Goal: Information Seeking & Learning: Understand process/instructions

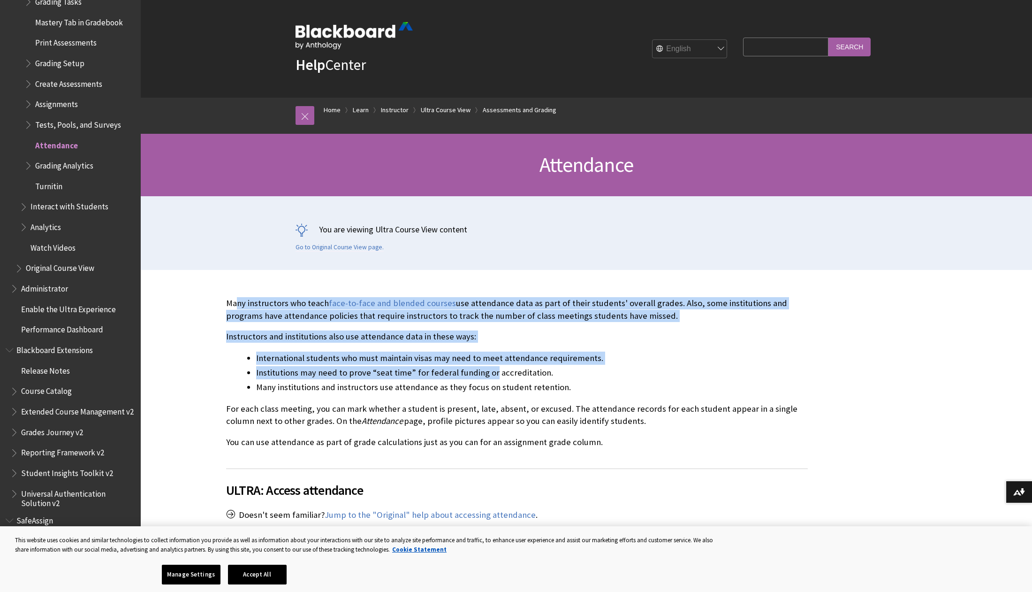
drag, startPoint x: 239, startPoint y: 296, endPoint x: 490, endPoint y: 368, distance: 261.1
click at [490, 368] on div "Many instructors who teach face-to-face and blended courses use attendance data…" at bounding box center [517, 372] width 582 height 151
click at [625, 353] on li "International students who must maintain visas may need to meet attendance requ…" at bounding box center [532, 358] width 552 height 13
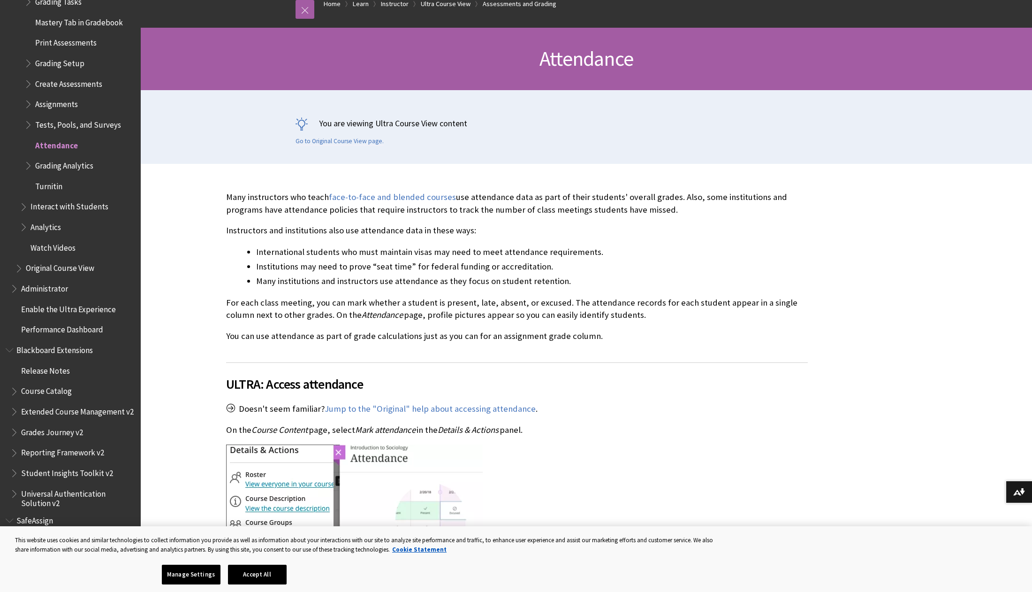
scroll to position [133, 0]
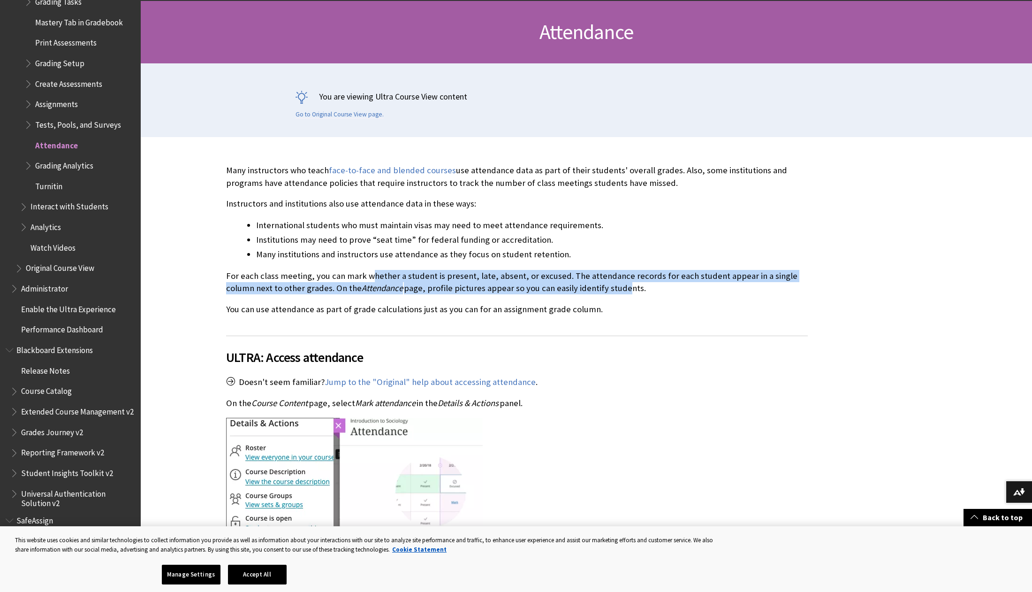
drag, startPoint x: 369, startPoint y: 272, endPoint x: 591, endPoint y: 289, distance: 222.2
click at [591, 289] on p "For each class meeting, you can mark whether a student is present, late, absent…" at bounding box center [517, 282] width 582 height 24
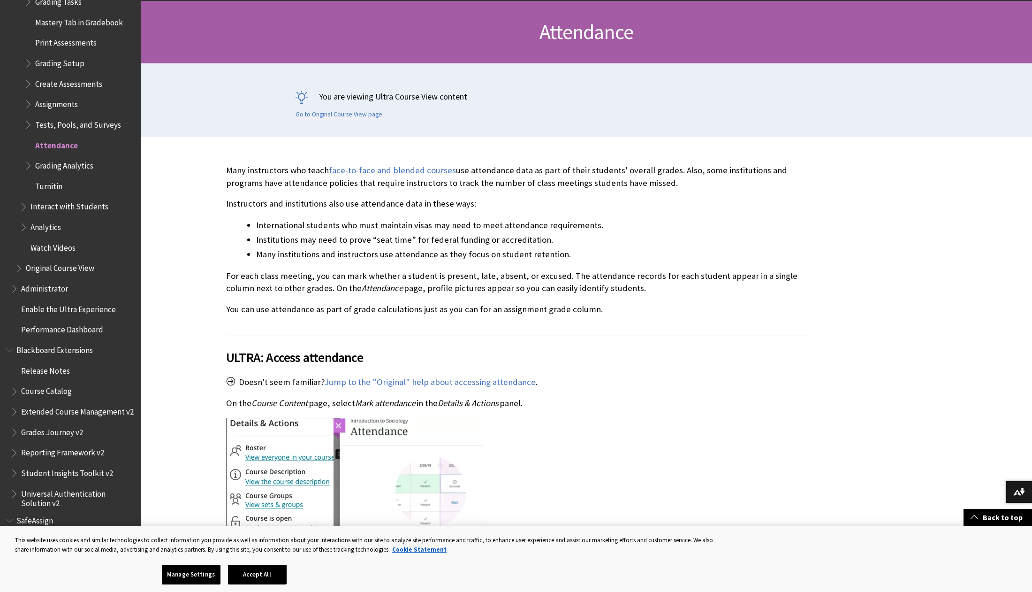
click at [404, 304] on p "You can use attendance as part of grade calculations just as you can for an ass…" at bounding box center [517, 309] width 582 height 12
click at [302, 270] on p "For each class meeting, you can mark whether a student is present, late, absent…" at bounding box center [517, 282] width 582 height 24
drag, startPoint x: 301, startPoint y: 287, endPoint x: 533, endPoint y: 288, distance: 231.4
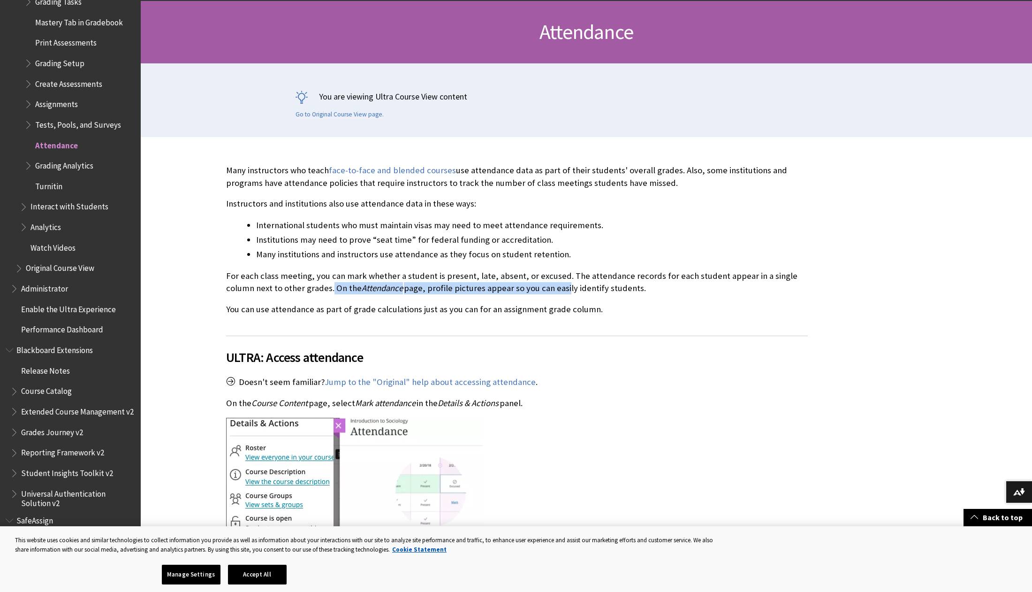
click at [533, 288] on p "For each class meeting, you can mark whether a student is present, late, absent…" at bounding box center [517, 282] width 582 height 24
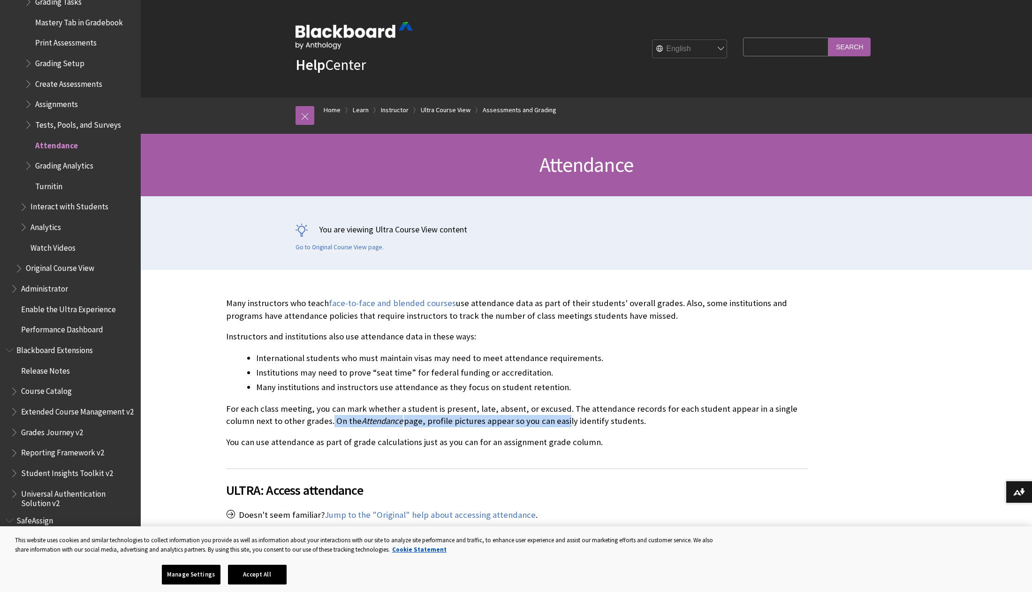
click at [377, 423] on p "For each class meeting, you can mark whether a student is present, late, absent…" at bounding box center [517, 415] width 582 height 24
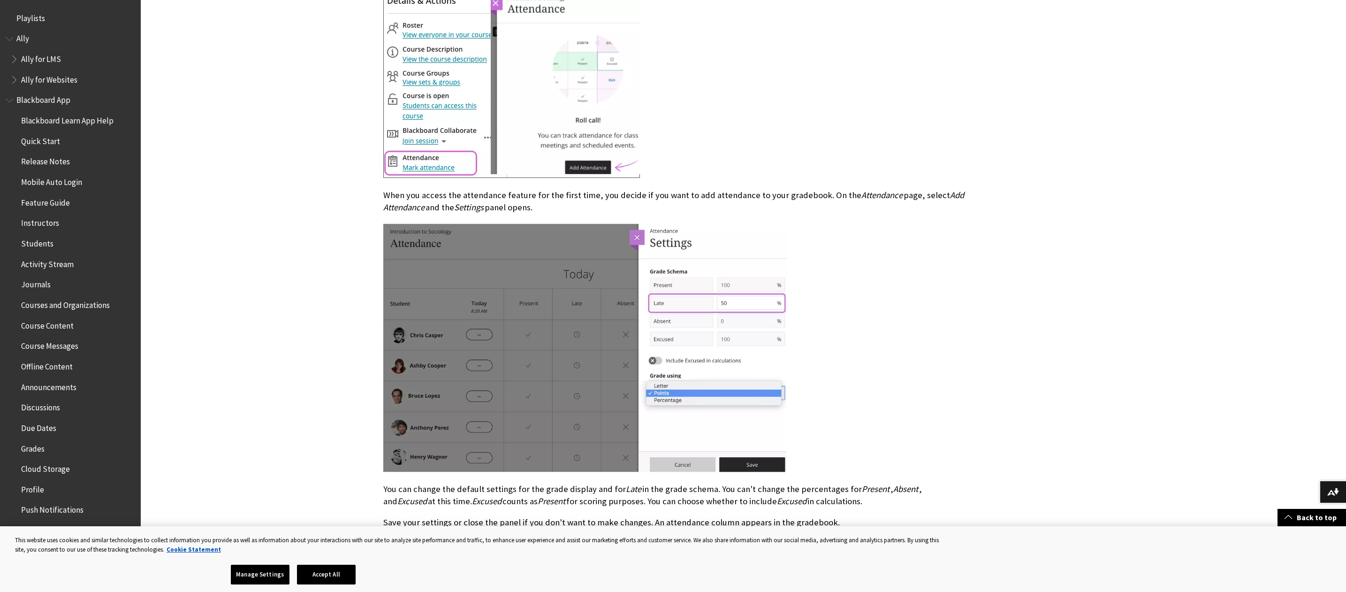
scroll to position [593, 0]
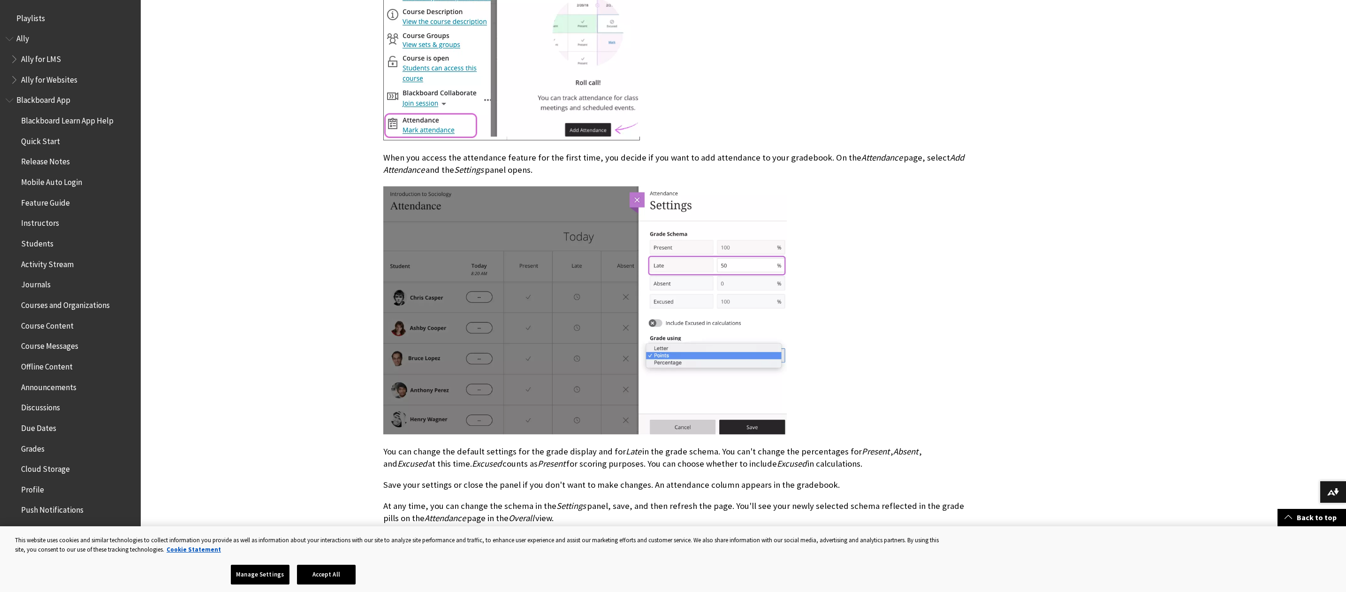
click at [942, 349] on div at bounding box center [674, 311] width 582 height 252
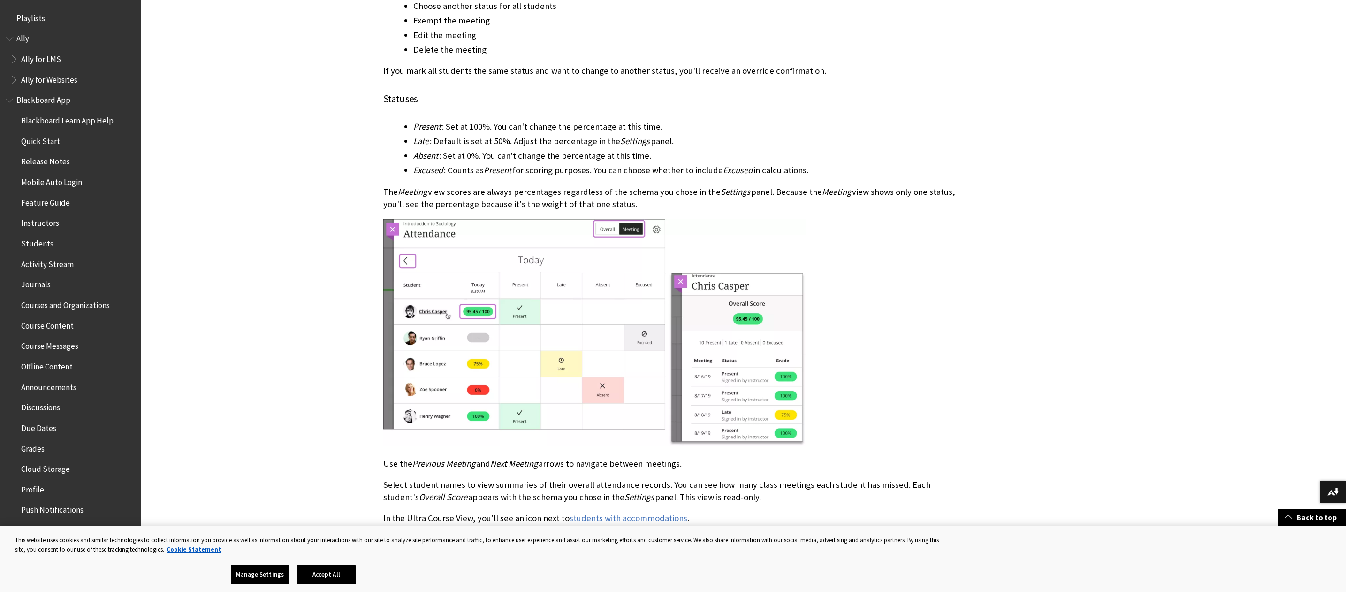
scroll to position [2529, 0]
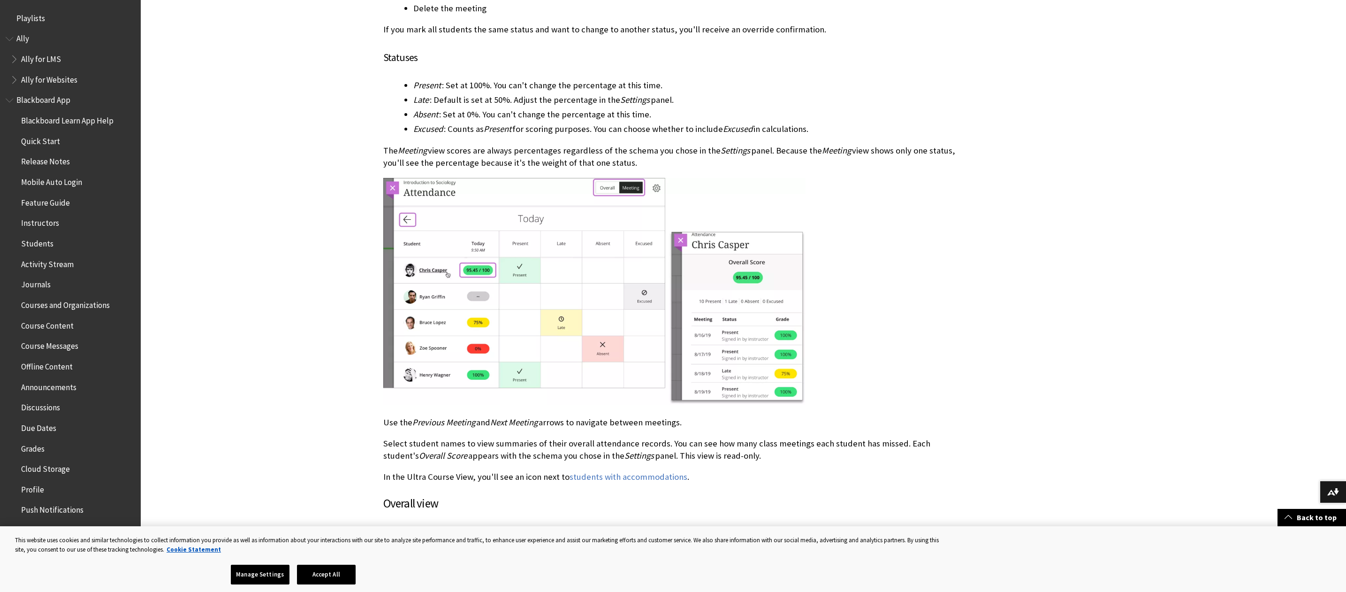
click at [920, 290] on div at bounding box center [674, 292] width 582 height 229
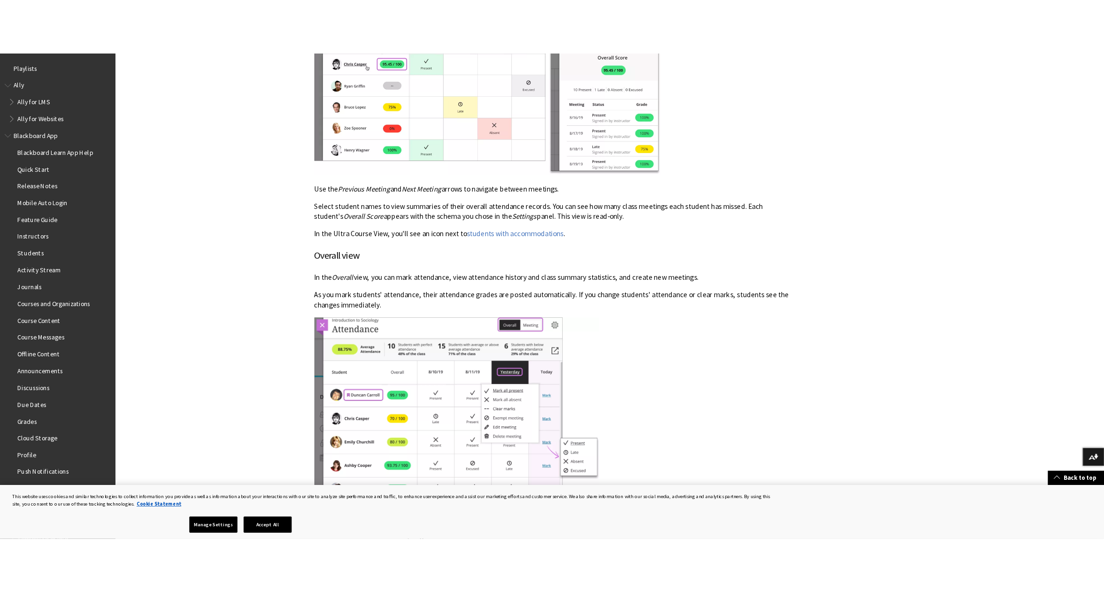
scroll to position [2795, 0]
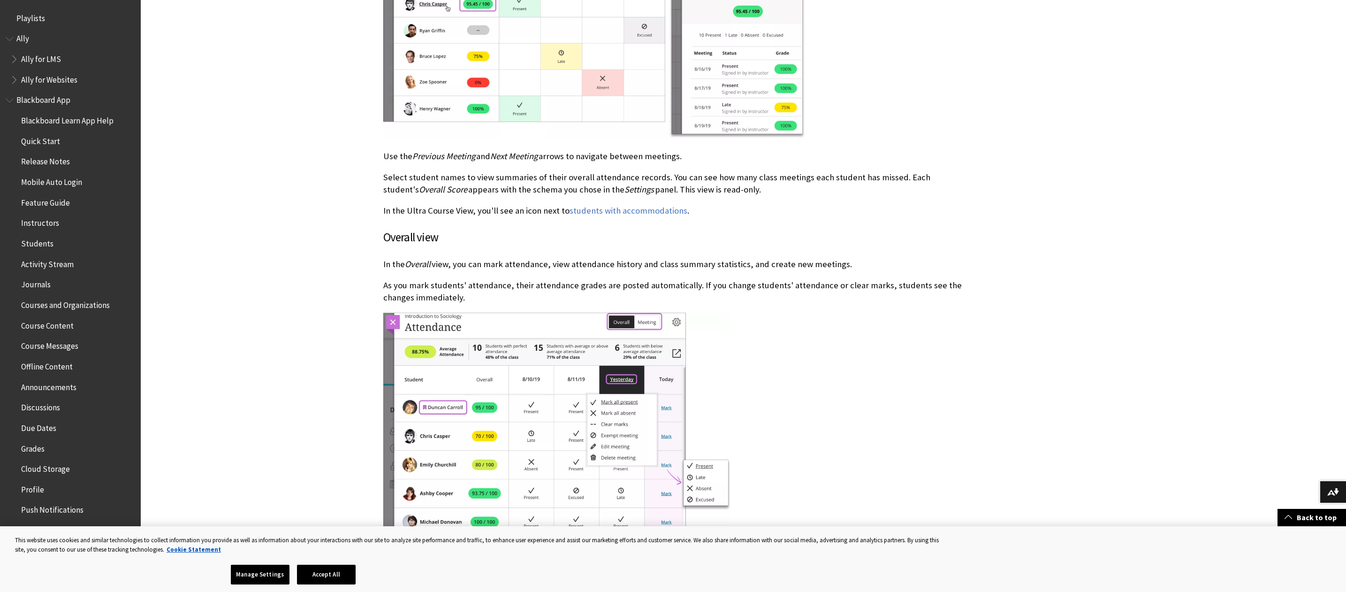
drag, startPoint x: 550, startPoint y: 254, endPoint x: 871, endPoint y: 253, distance: 321.0
click at [871, 258] on p "In the Overall view, you can mark attendance, view attendance history and class…" at bounding box center [674, 264] width 582 height 12
click at [520, 258] on p "In the Overall view, you can mark attendance, view attendance history and class…" at bounding box center [674, 264] width 582 height 12
drag, startPoint x: 381, startPoint y: 257, endPoint x: 868, endPoint y: 252, distance: 486.7
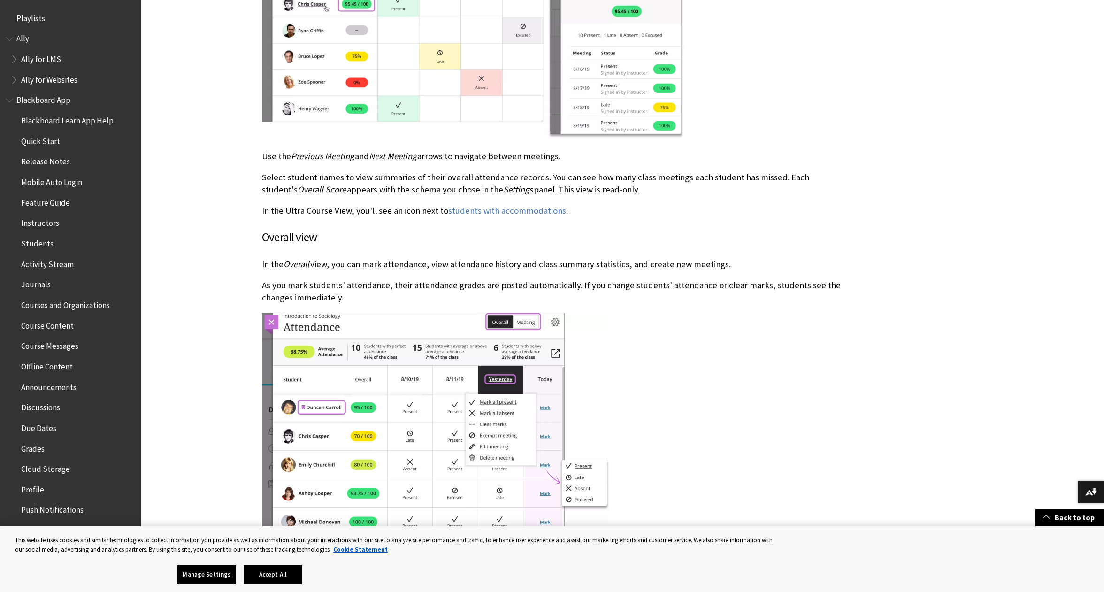
drag, startPoint x: 757, startPoint y: 306, endPoint x: 750, endPoint y: 272, distance: 35.1
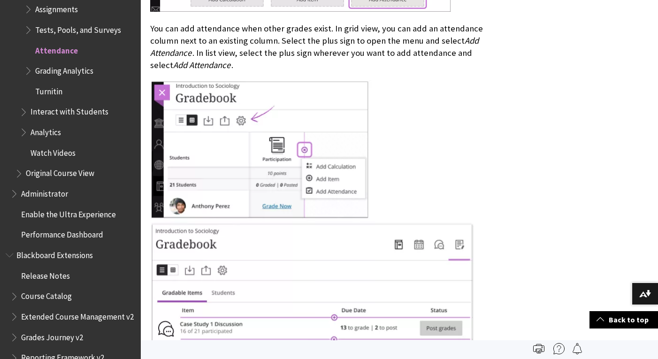
scroll to position [1384, 0]
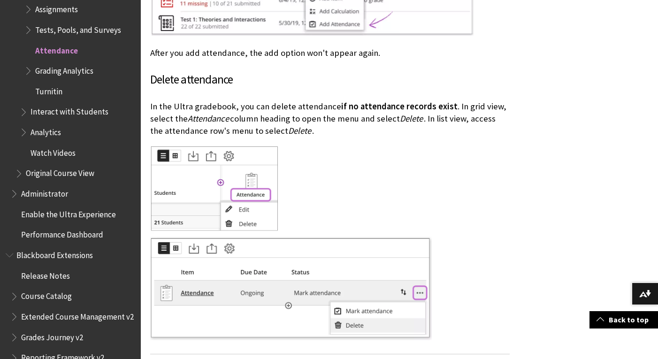
scroll to position [1752, 0]
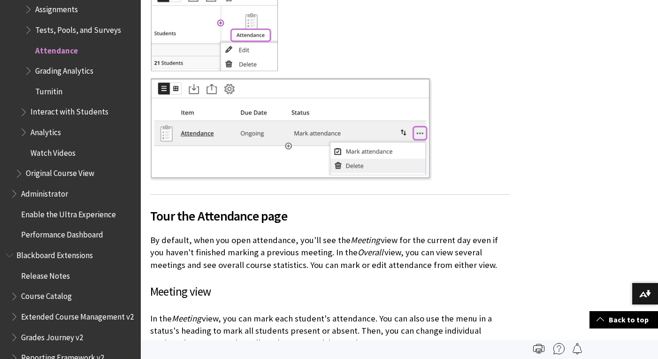
scroll to position [1590, 0]
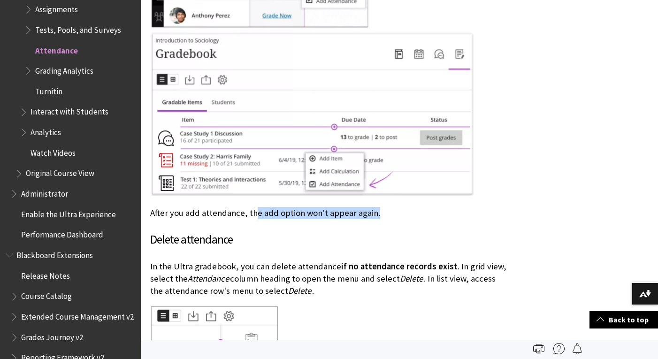
drag, startPoint x: 252, startPoint y: 193, endPoint x: 381, endPoint y: 196, distance: 128.2
click at [381, 207] on p "After you add attendance, the add option won't appear again." at bounding box center [329, 213] width 359 height 12
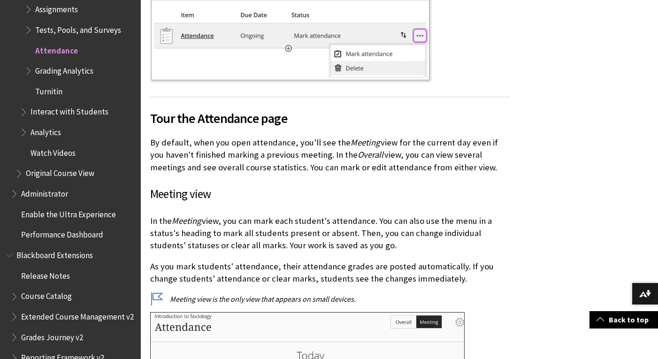
scroll to position [2149, 0]
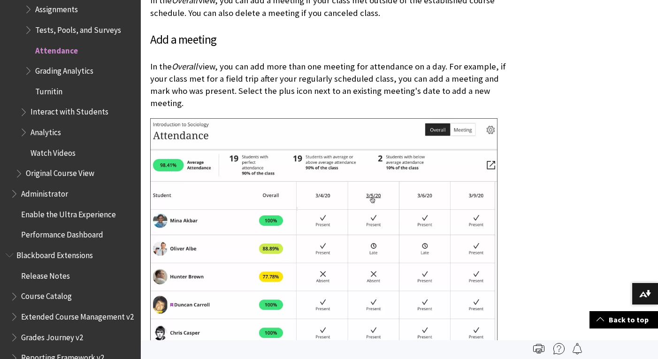
scroll to position [4420, 0]
